Goal: Task Accomplishment & Management: Manage account settings

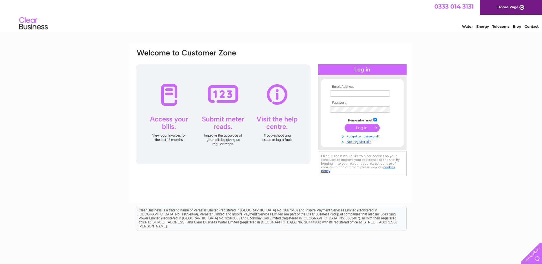
type input "invoices.mowiscotland@mowi.com"
click at [364, 126] on input "submit" at bounding box center [361, 128] width 35 height 8
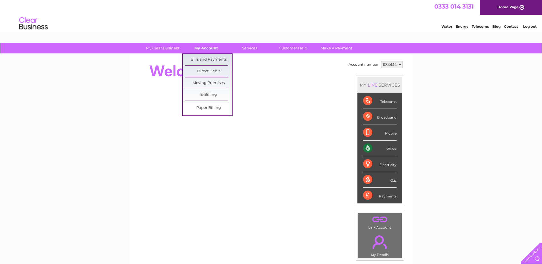
click at [200, 47] on link "My Account" at bounding box center [205, 48] width 47 height 11
click at [204, 57] on link "Bills and Payments" at bounding box center [208, 59] width 47 height 11
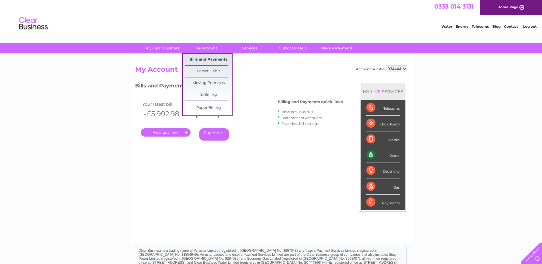
click at [202, 57] on link "Bills and Payments" at bounding box center [208, 59] width 47 height 11
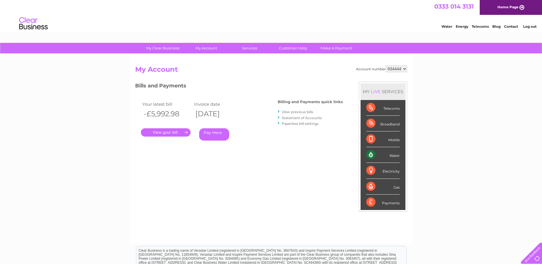
click at [298, 112] on link "View previous bills" at bounding box center [297, 112] width 31 height 4
